Goal: Information Seeking & Learning: Check status

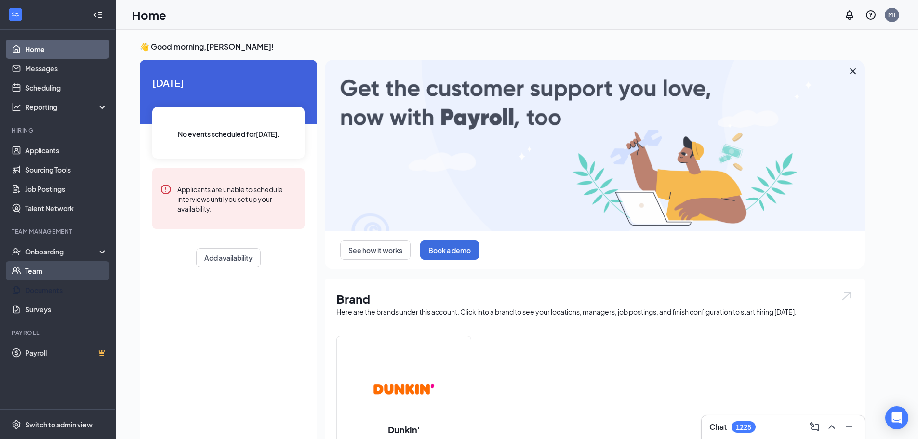
click at [43, 273] on link "Team" at bounding box center [66, 270] width 82 height 19
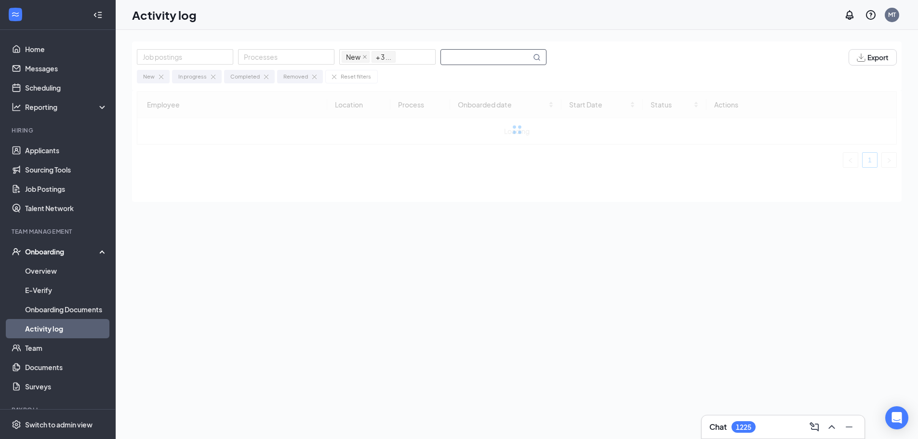
click at [479, 59] on input "text" at bounding box center [486, 57] width 90 height 15
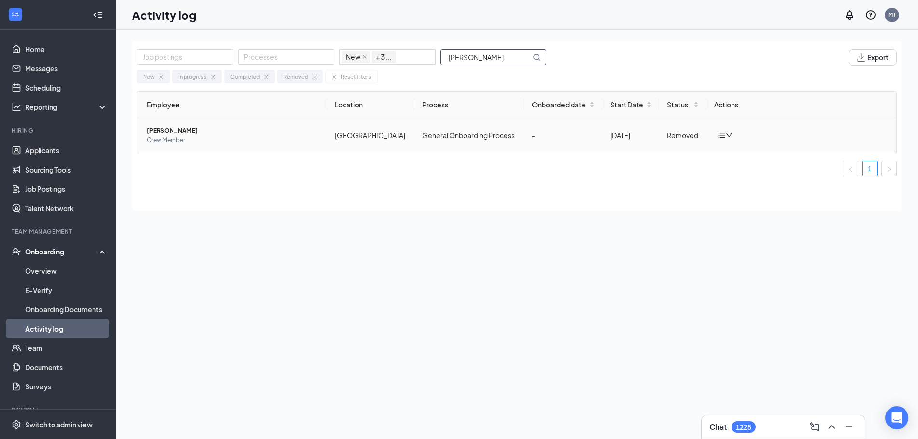
type input "[PERSON_NAME]"
click at [182, 128] on span "[PERSON_NAME]" at bounding box center [233, 131] width 173 height 10
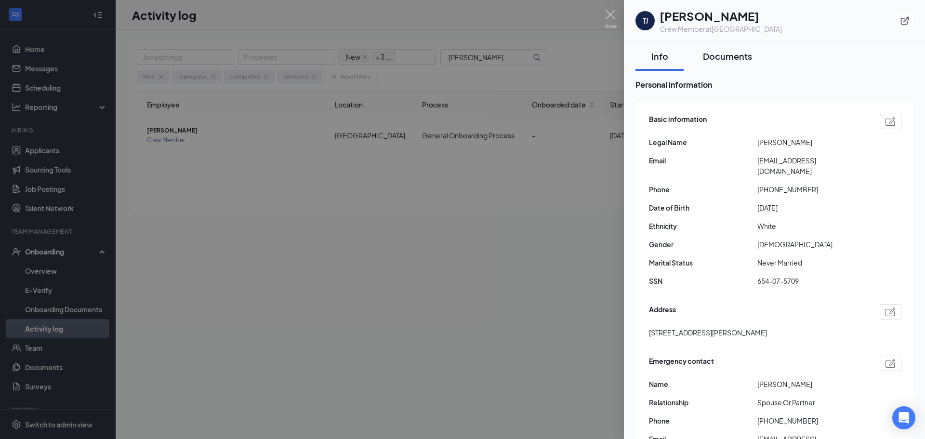
click at [731, 63] on button "Documents" at bounding box center [727, 56] width 68 height 29
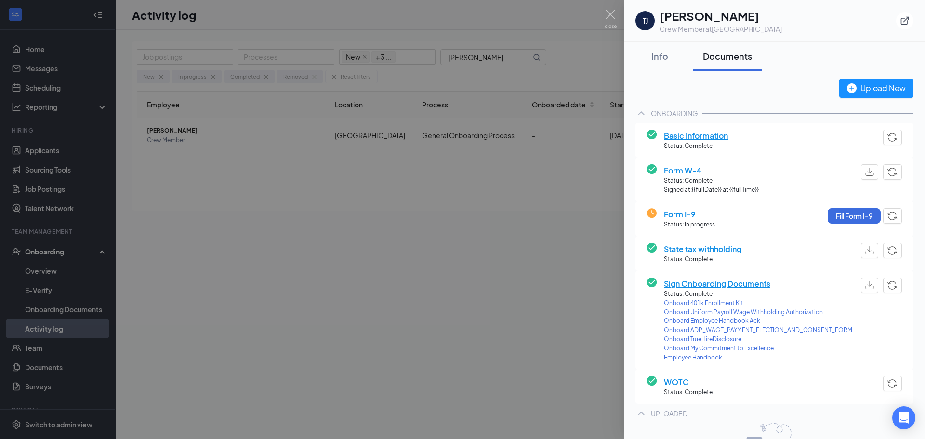
drag, startPoint x: 398, startPoint y: 221, endPoint x: 283, endPoint y: 220, distance: 114.7
click at [398, 221] on div at bounding box center [462, 219] width 925 height 439
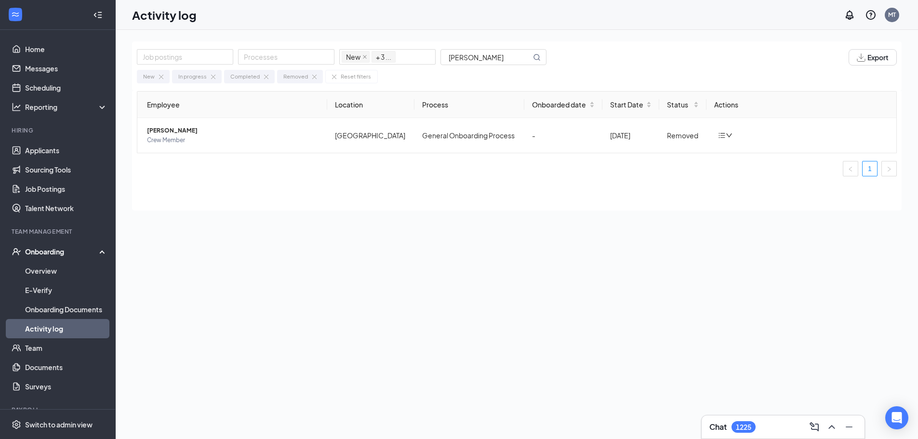
click at [93, 248] on div "Onboarding" at bounding box center [58, 251] width 116 height 19
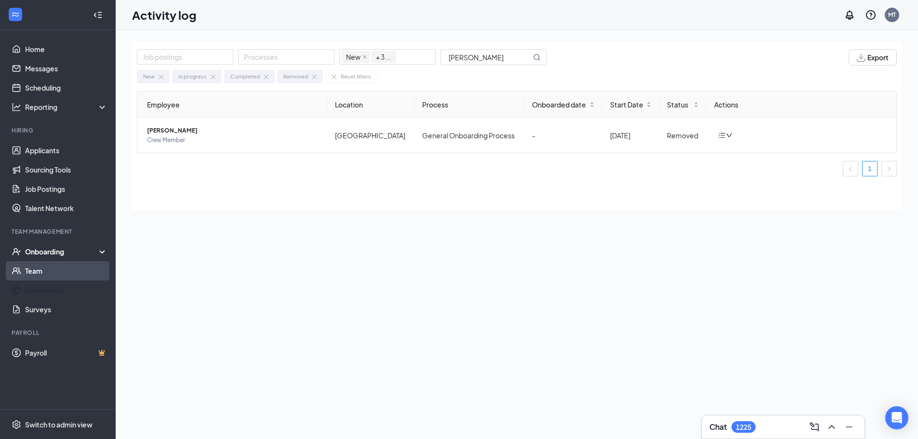
click at [47, 271] on link "Team" at bounding box center [66, 270] width 82 height 19
